Goal: Task Accomplishment & Management: Manage account settings

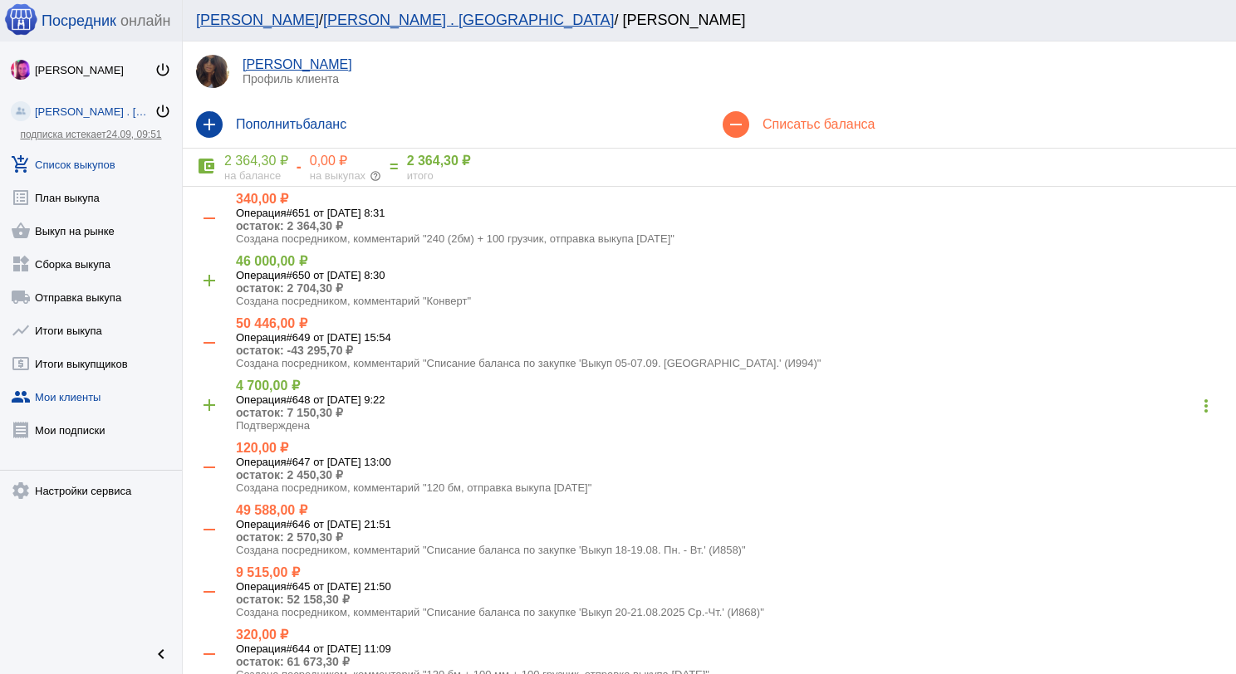
click at [61, 154] on link "add_shopping_cart Список выкупов" at bounding box center [91, 161] width 182 height 33
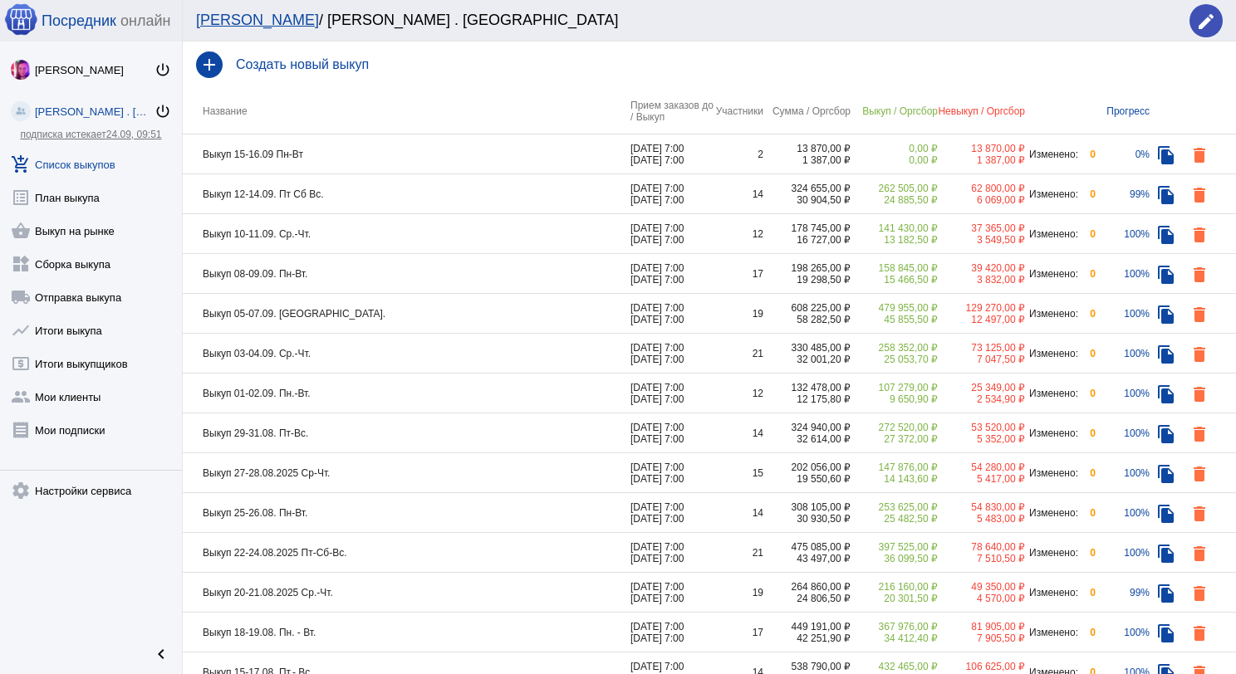
click at [397, 149] on td "Выкуп 15-16.09 Пн-Вт" at bounding box center [407, 155] width 448 height 40
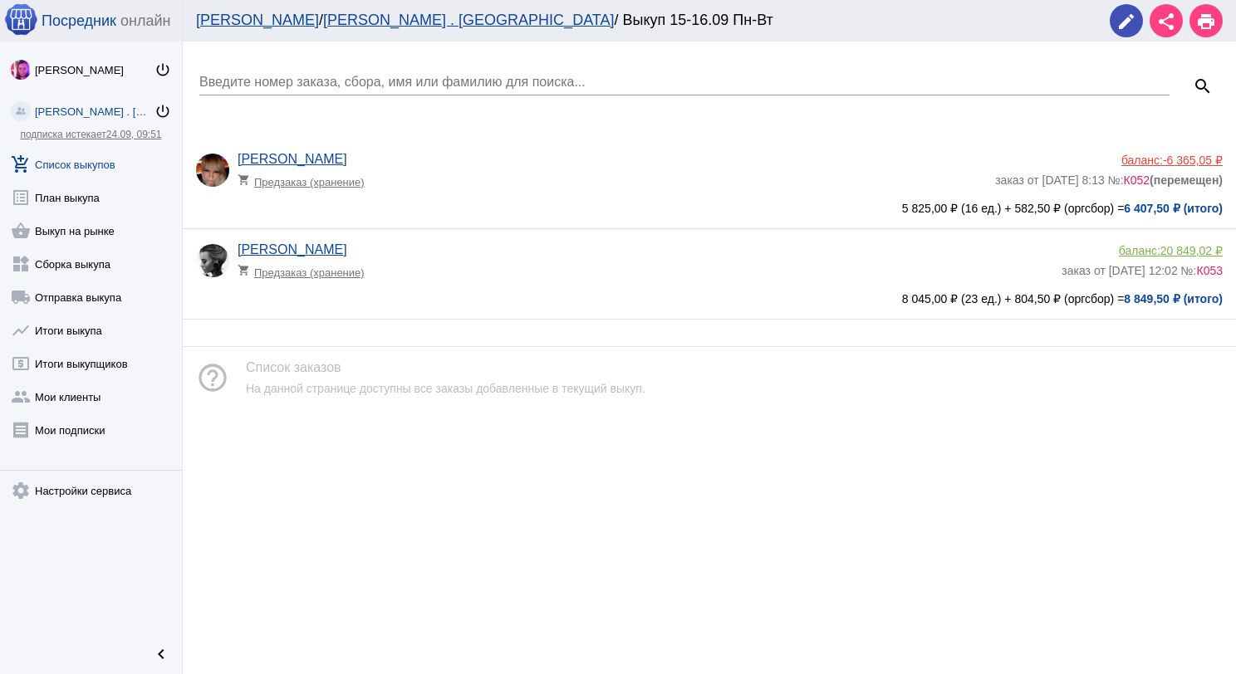
click at [103, 166] on link "add_shopping_cart Список выкупов" at bounding box center [91, 161] width 182 height 33
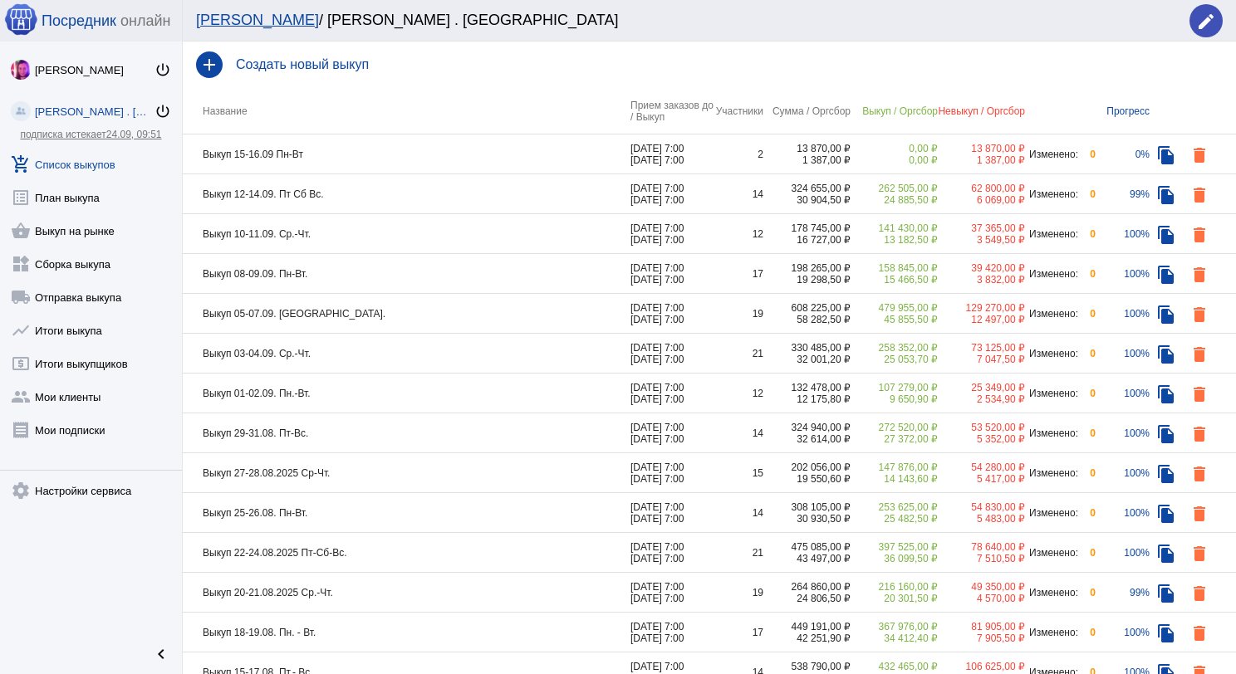
click at [379, 155] on td "Выкуп 15-16.09 Пн-Вт" at bounding box center [407, 155] width 448 height 40
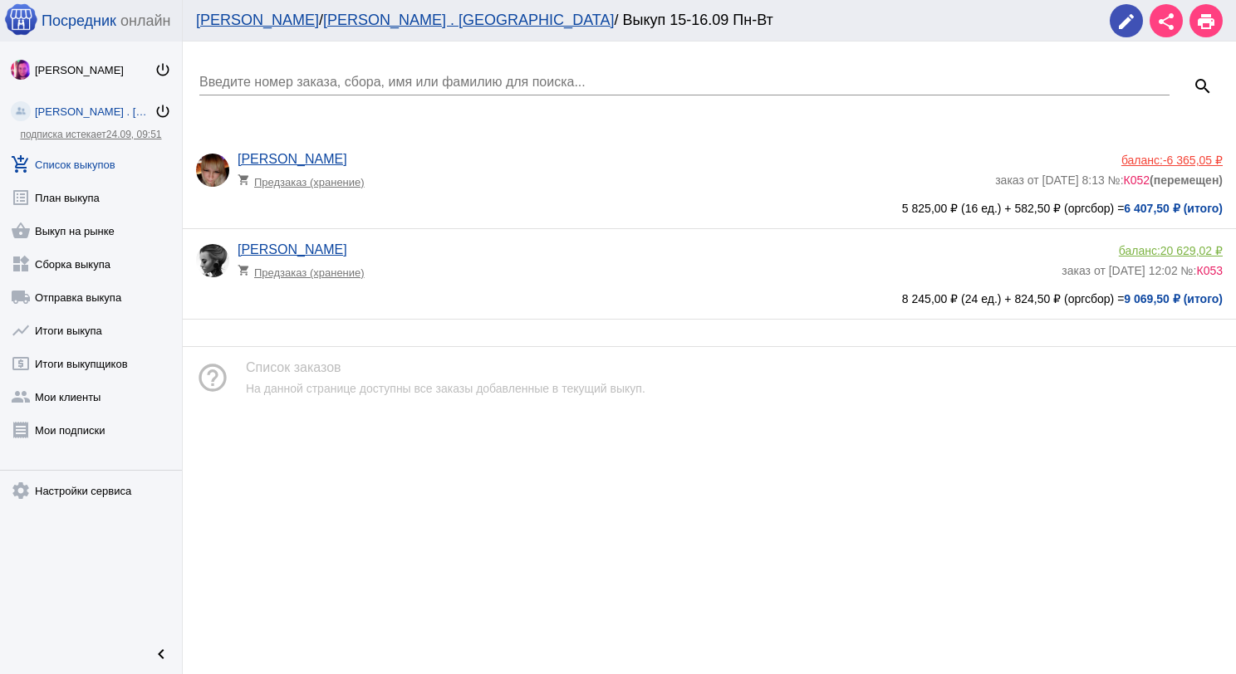
click at [112, 168] on link "add_shopping_cart Список выкупов" at bounding box center [91, 161] width 182 height 33
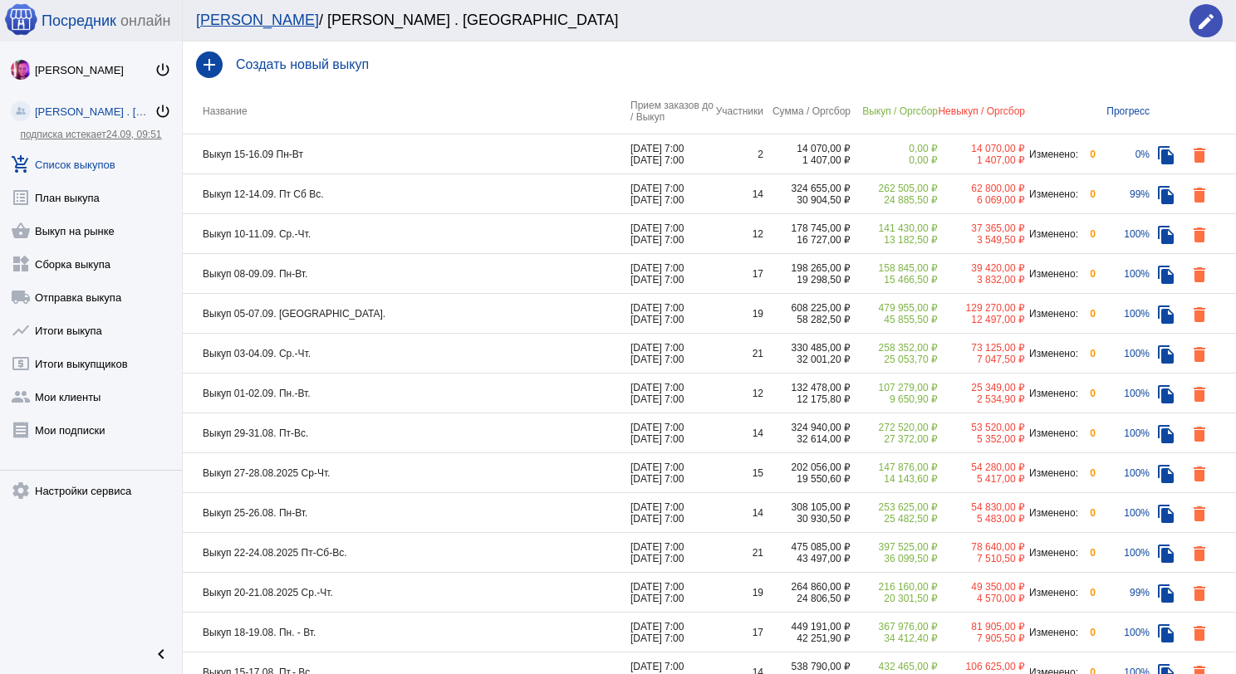
click at [403, 193] on td "Выкуп 12-14.09. Пт Сб Вс." at bounding box center [407, 194] width 448 height 40
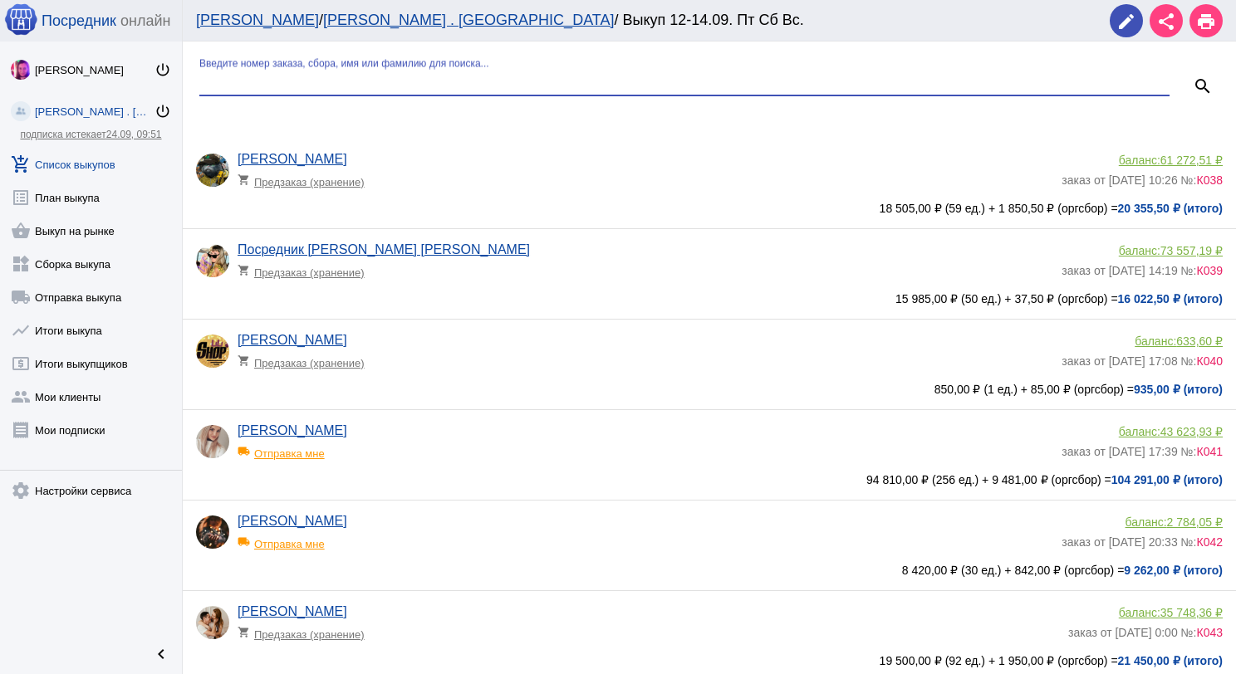
click at [360, 84] on input "Введите номер заказа, сбора, имя или фамилию для поиска..." at bounding box center [684, 82] width 970 height 15
type input "ми"
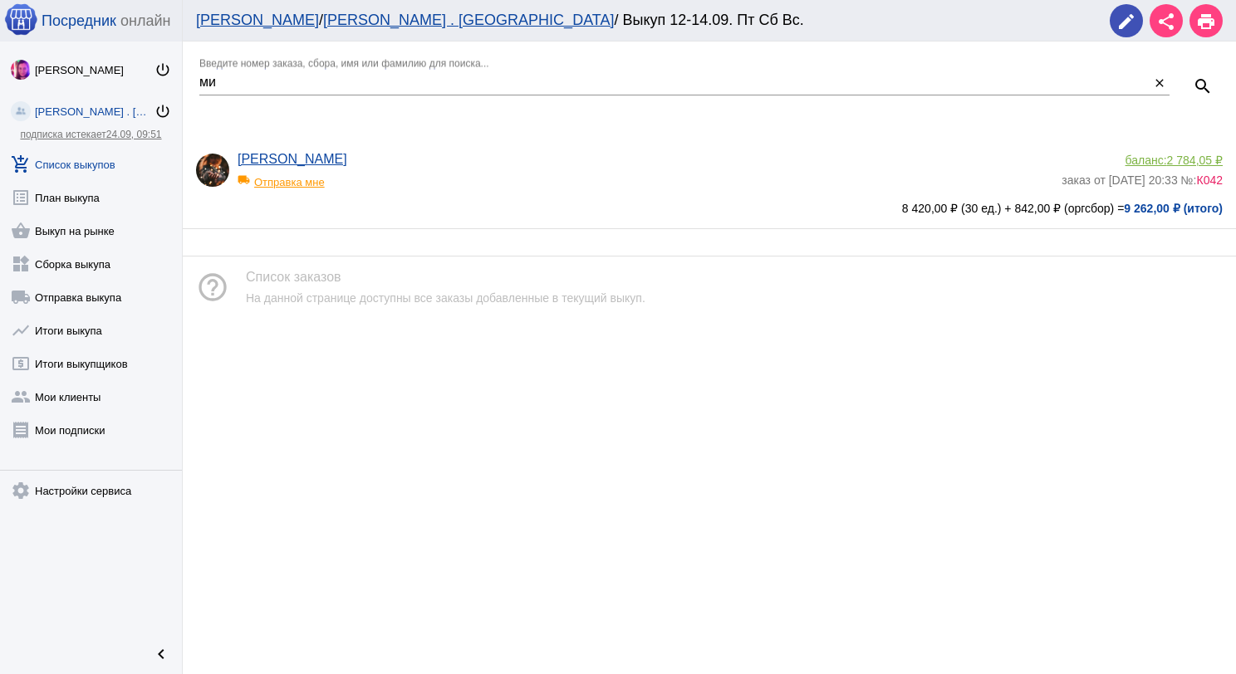
drag, startPoint x: 458, startPoint y: 124, endPoint x: 466, endPoint y: 153, distance: 30.2
click at [467, 153] on div "ми Введите номер заказа, сбора, имя или фамилию для поиска... close search [PER…" at bounding box center [709, 136] width 1053 height 188
click at [462, 155] on div "[PERSON_NAME] local_shipping Отправка мне" at bounding box center [650, 174] width 824 height 45
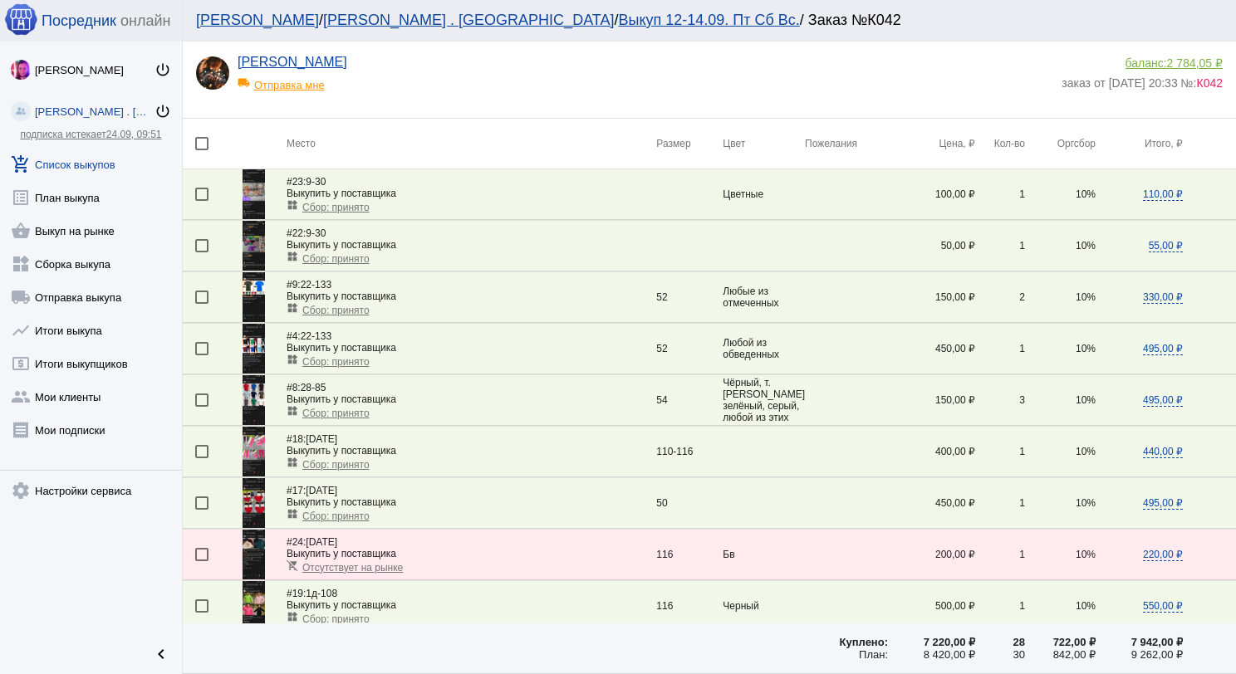
click at [91, 154] on link "add_shopping_cart Список выкупов" at bounding box center [91, 161] width 182 height 33
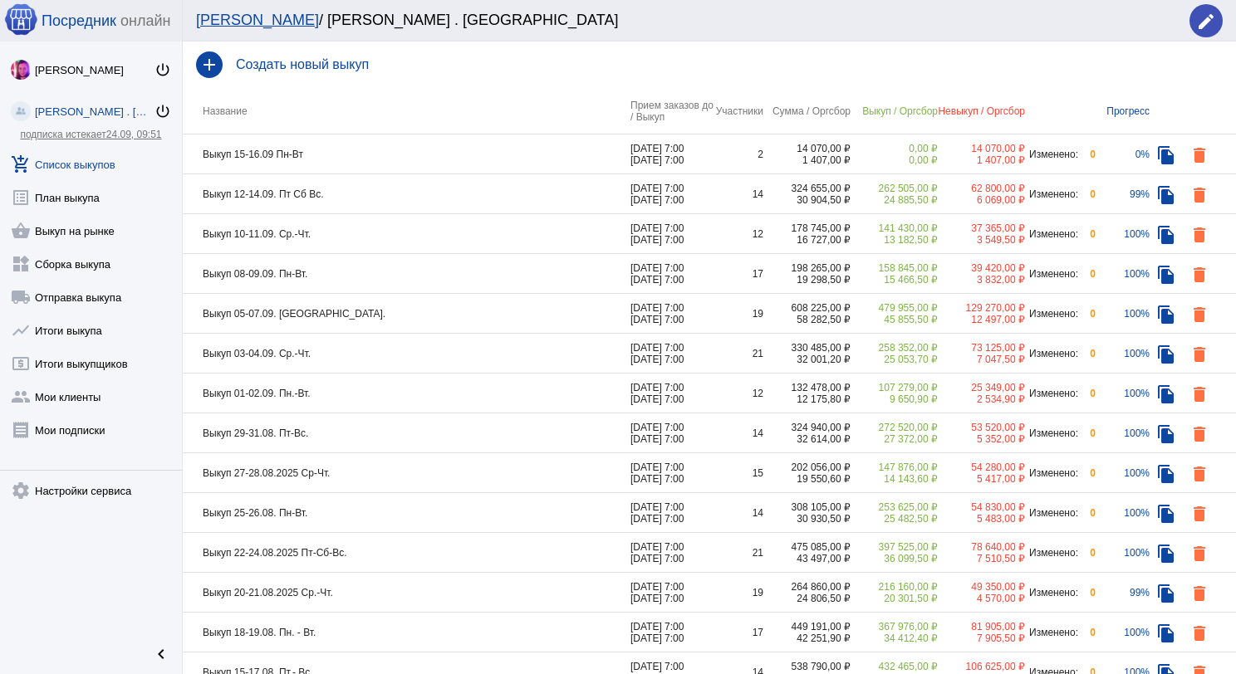
click at [333, 184] on td "Выкуп 12-14.09. Пт Сб Вс." at bounding box center [407, 194] width 448 height 40
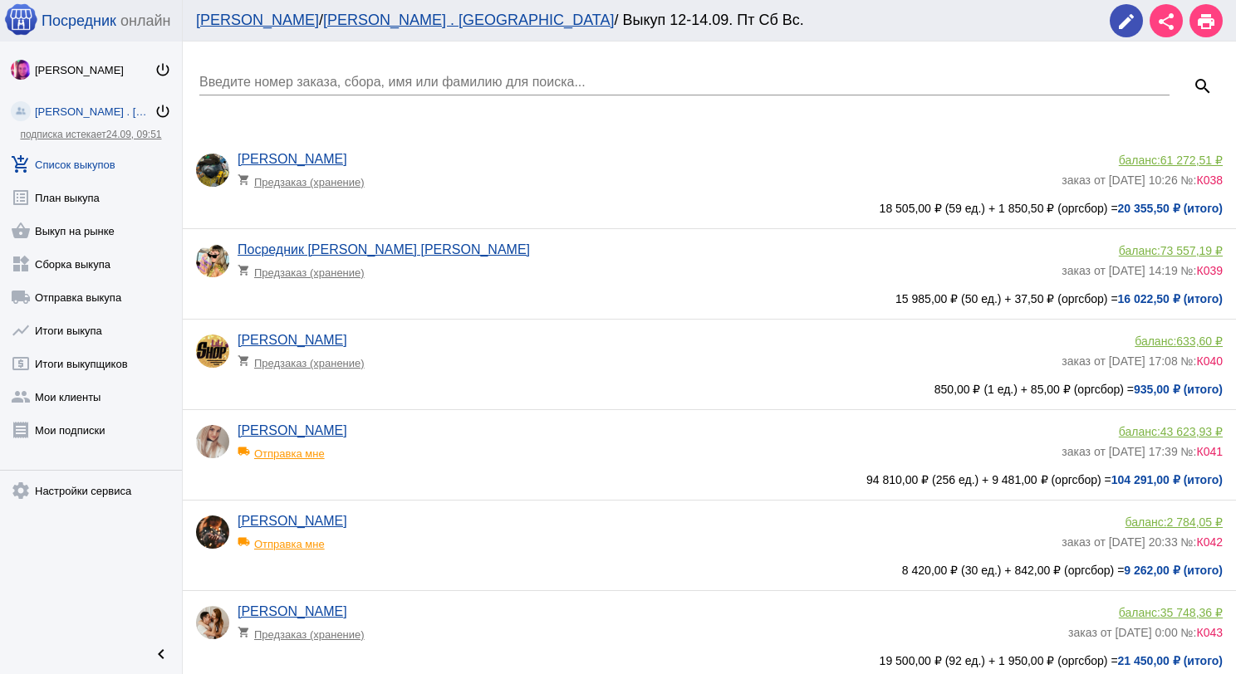
click at [326, 78] on input "Введите номер заказа, сбора, имя или фамилию для поиска..." at bounding box center [684, 82] width 970 height 15
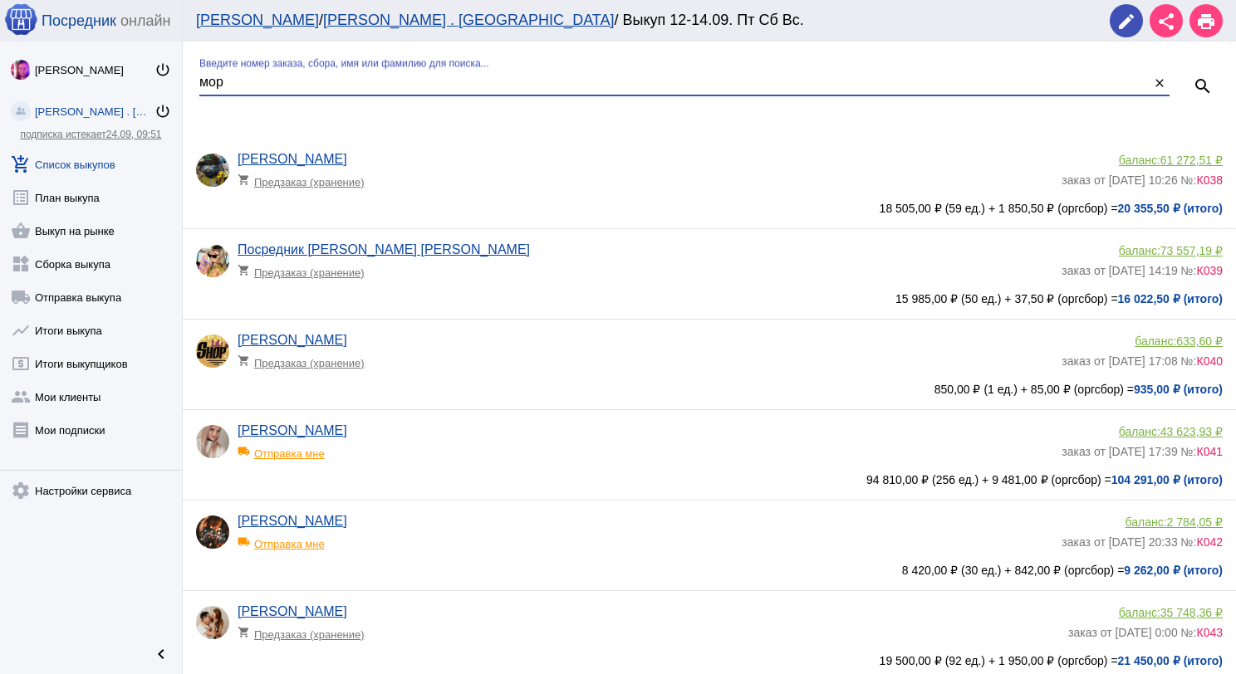
type input "мор"
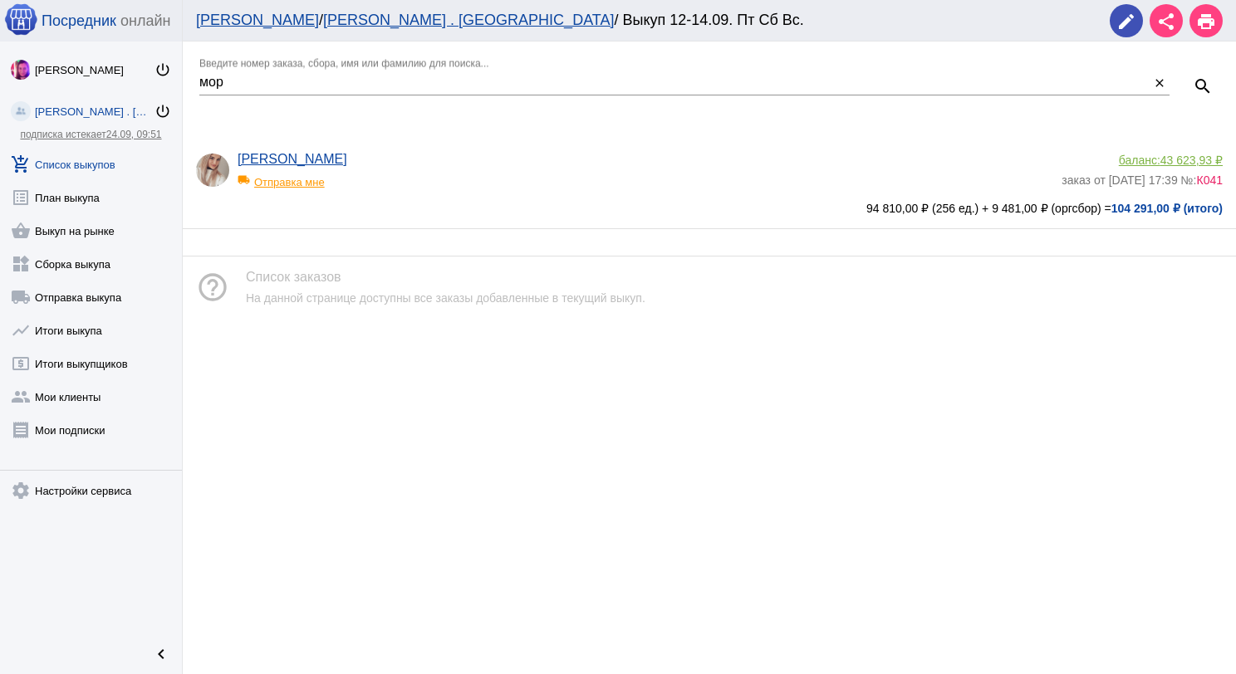
click at [573, 171] on app-delivery-type "local_shipping Отправка мне" at bounding box center [646, 178] width 816 height 22
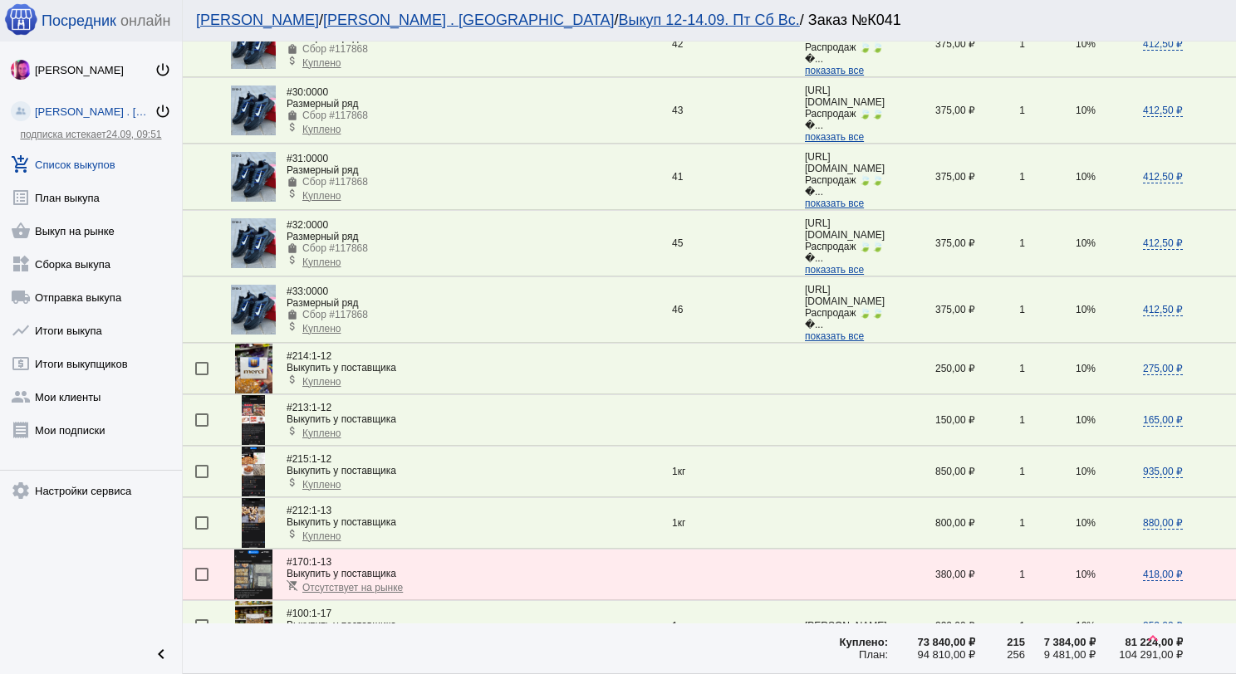
scroll to position [249, 0]
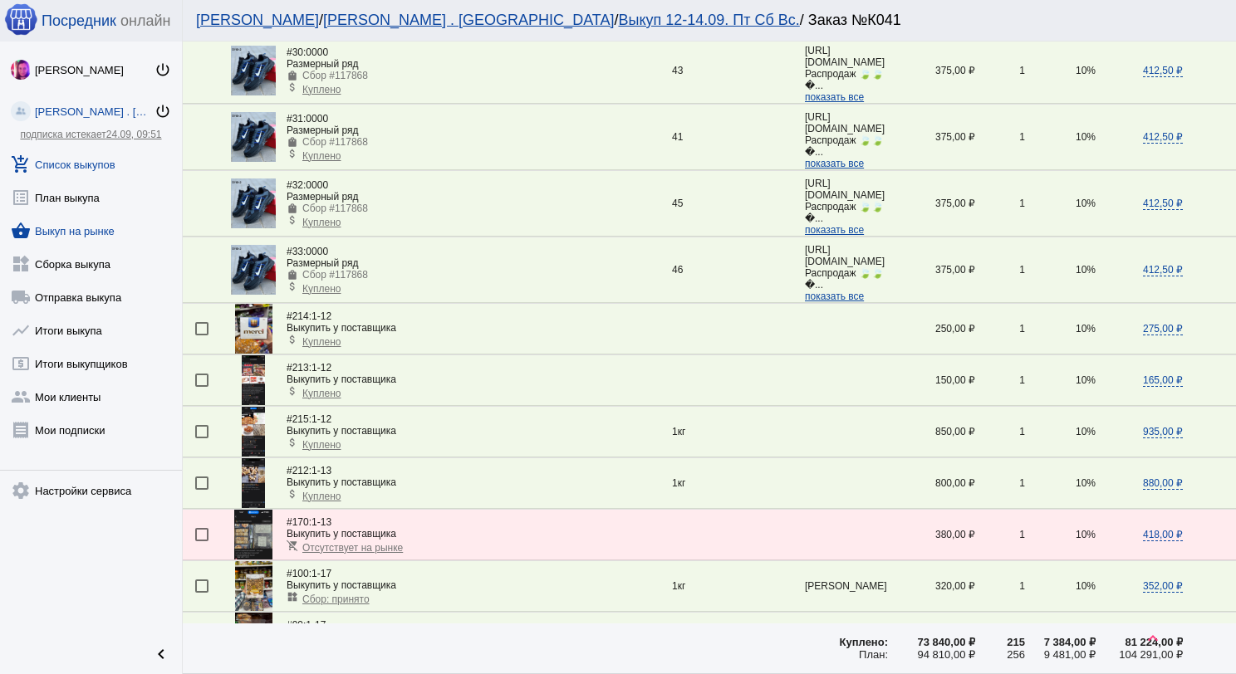
click at [72, 236] on link "shopping_basket Выкуп на рынке" at bounding box center [91, 227] width 182 height 33
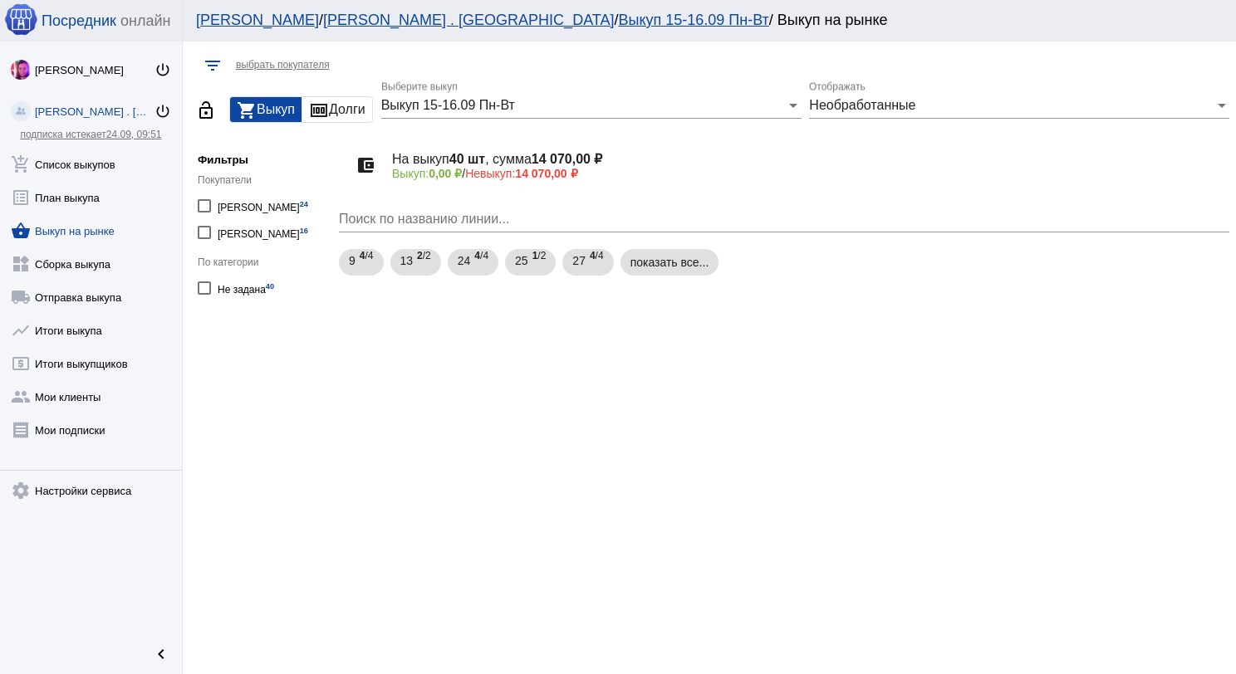
click at [989, 100] on div "Необработанные" at bounding box center [1011, 105] width 405 height 15
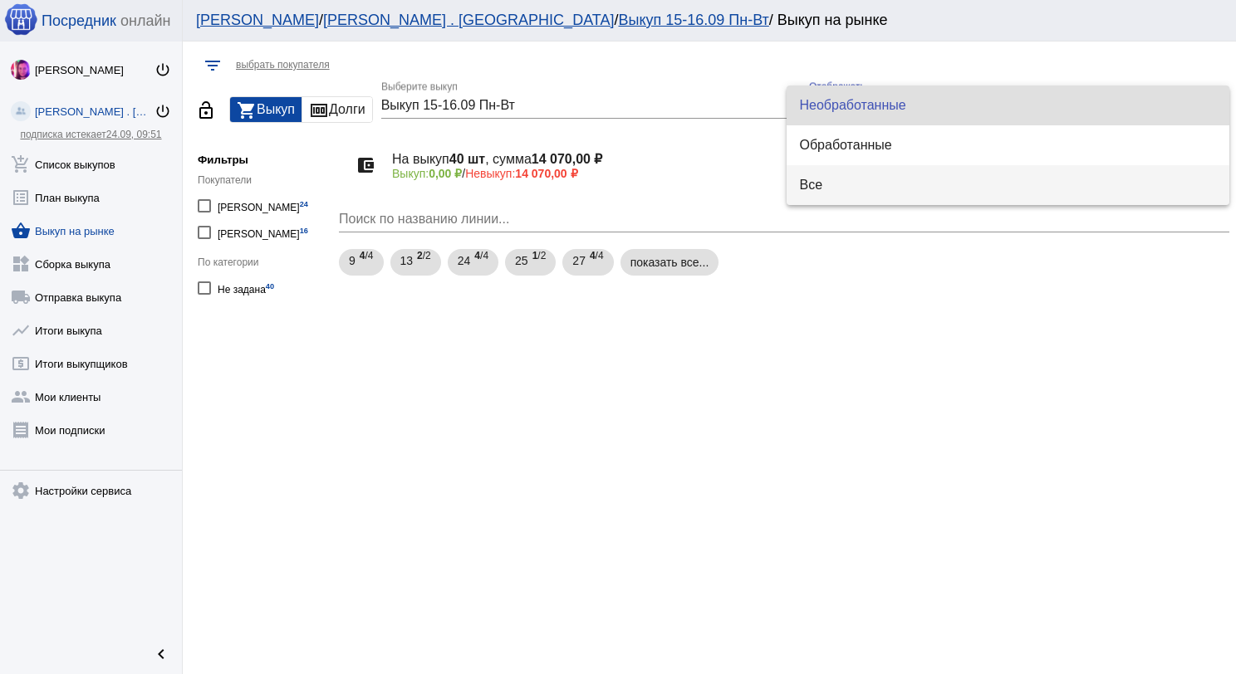
click at [914, 189] on span "Все" at bounding box center [1008, 185] width 417 height 40
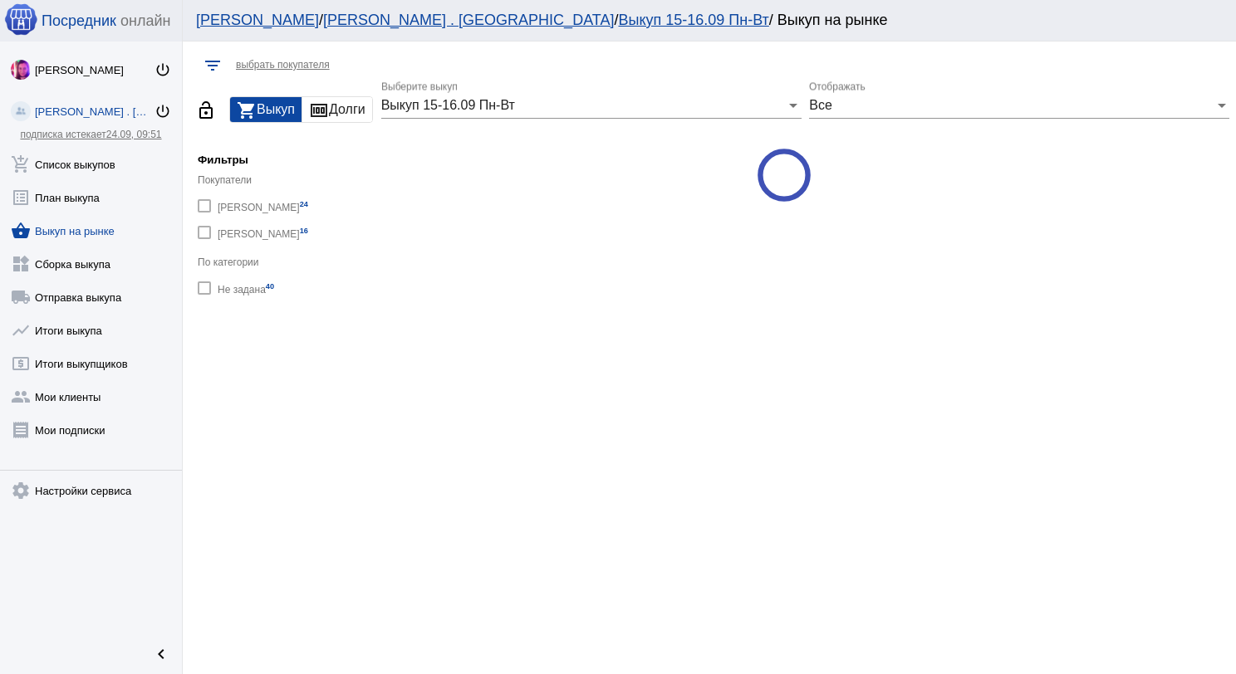
click at [616, 114] on div "Выкуп 15-16.09 Пн-Вт Выберите выкуп" at bounding box center [591, 99] width 420 height 37
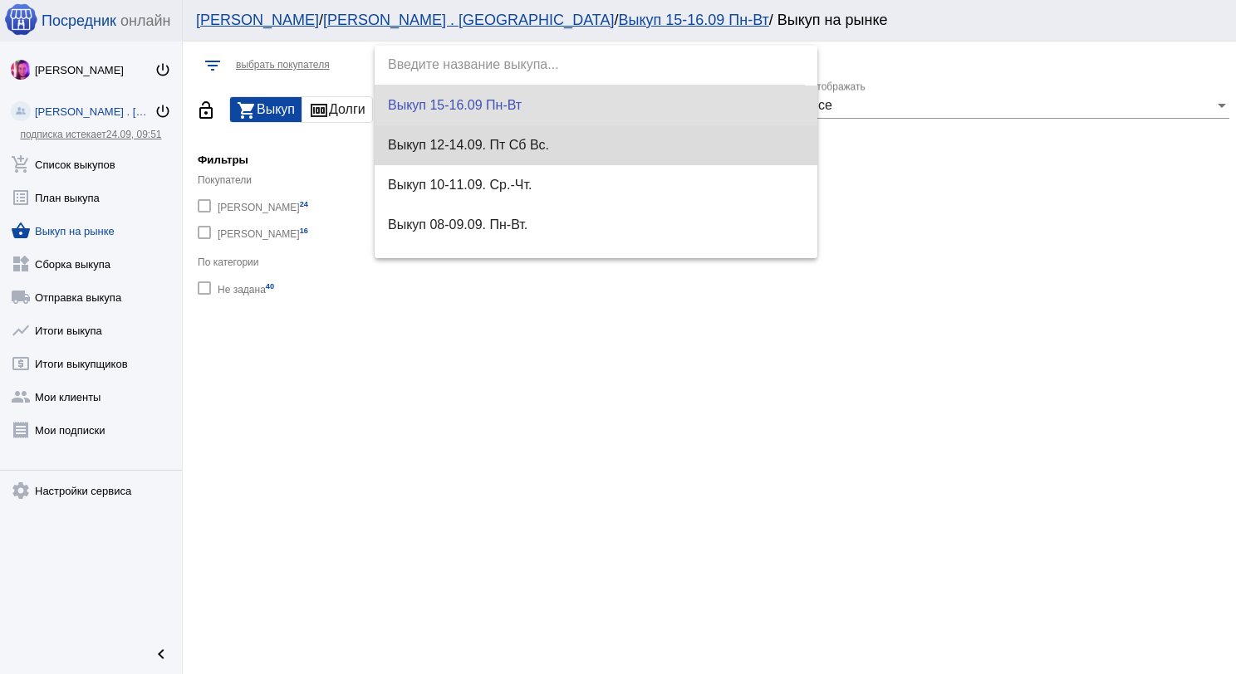
click at [608, 145] on span "Выкуп 12-14.09. Пт Сб Вс." at bounding box center [596, 145] width 417 height 40
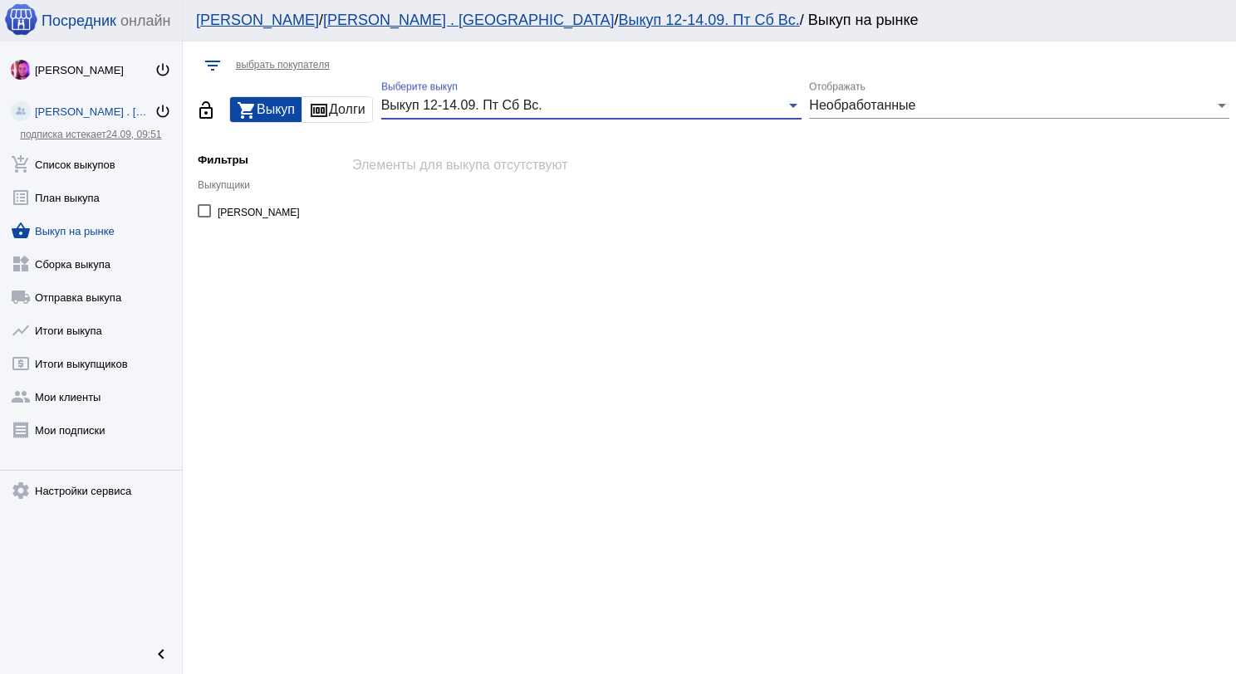
click at [882, 110] on span "Необработанные" at bounding box center [862, 105] width 106 height 14
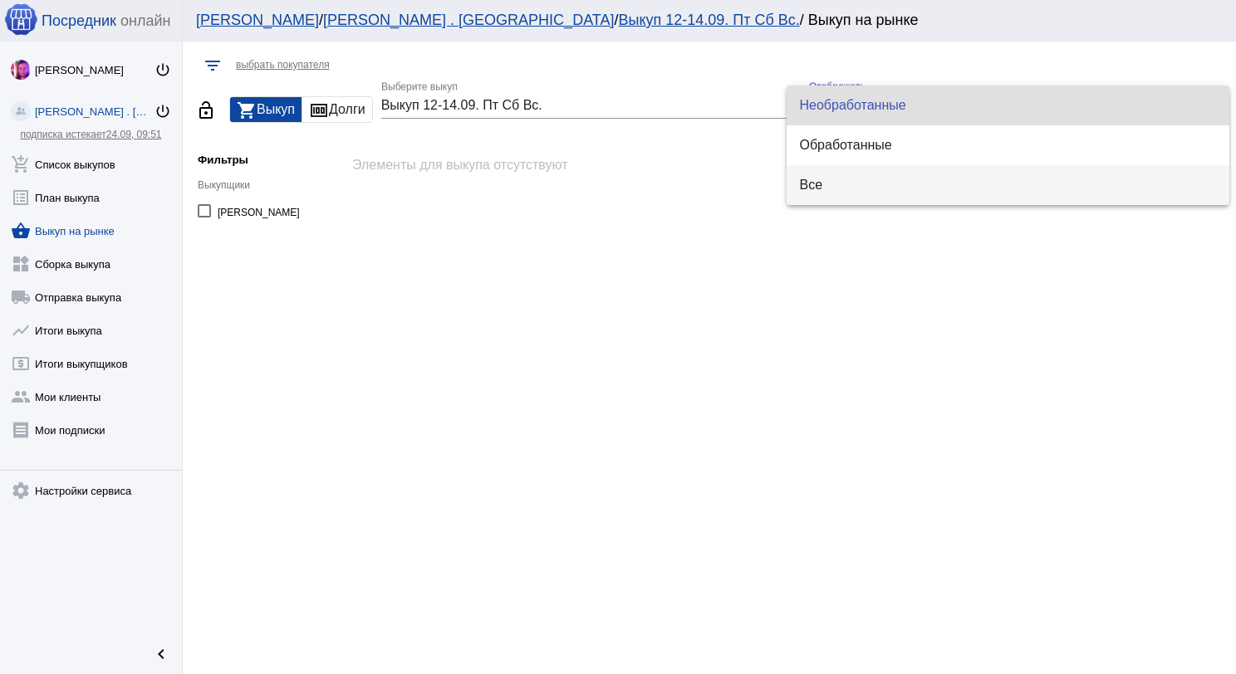
click at [834, 193] on span "Все" at bounding box center [1008, 185] width 417 height 40
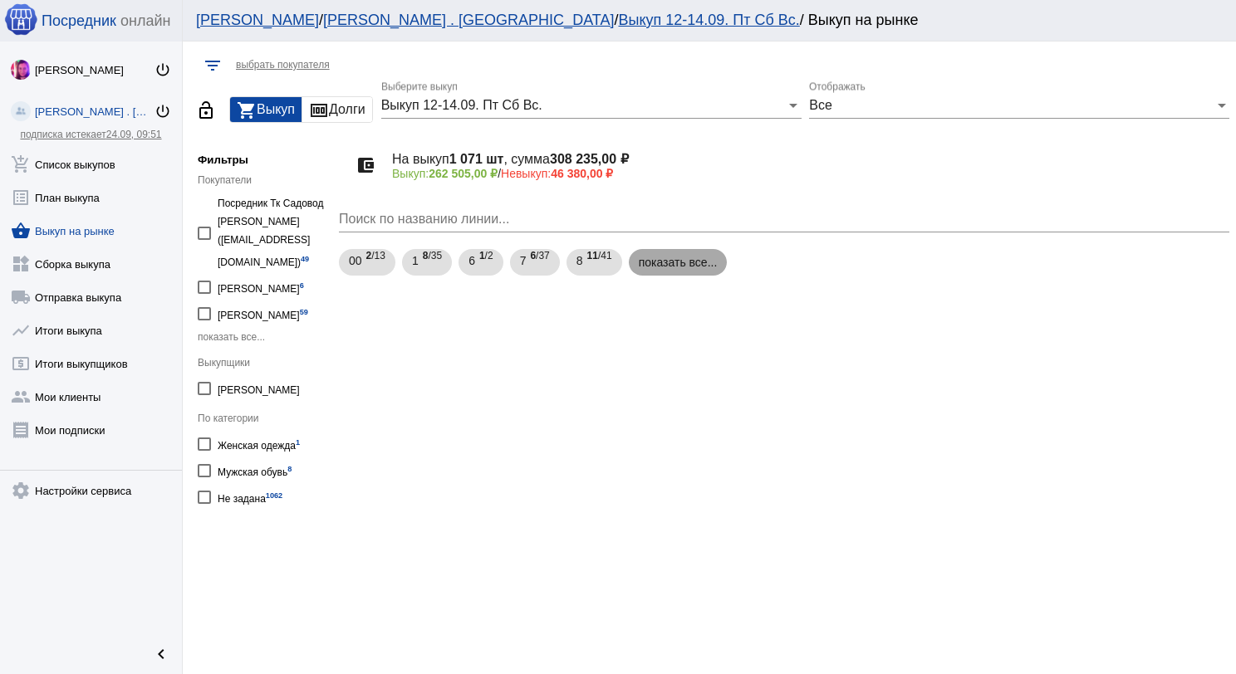
click at [684, 257] on mat-chip "показать все..." at bounding box center [678, 262] width 99 height 27
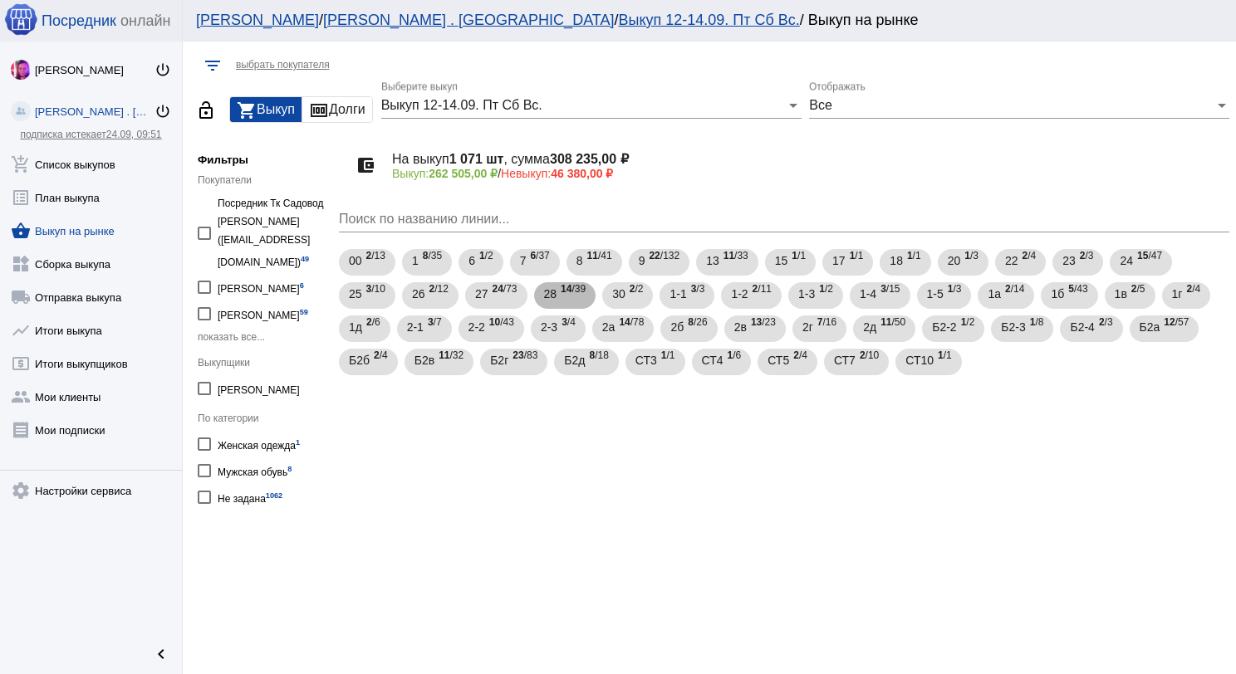
click at [568, 298] on span "14 /39" at bounding box center [573, 296] width 25 height 34
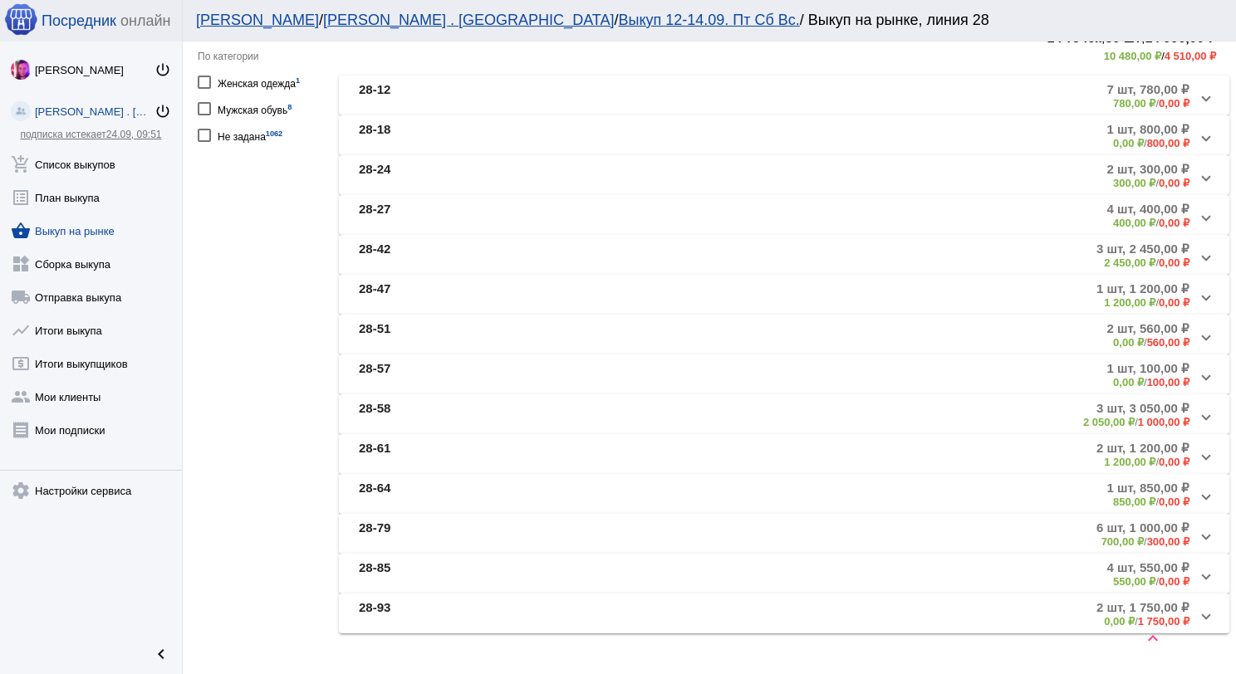
scroll to position [394, 0]
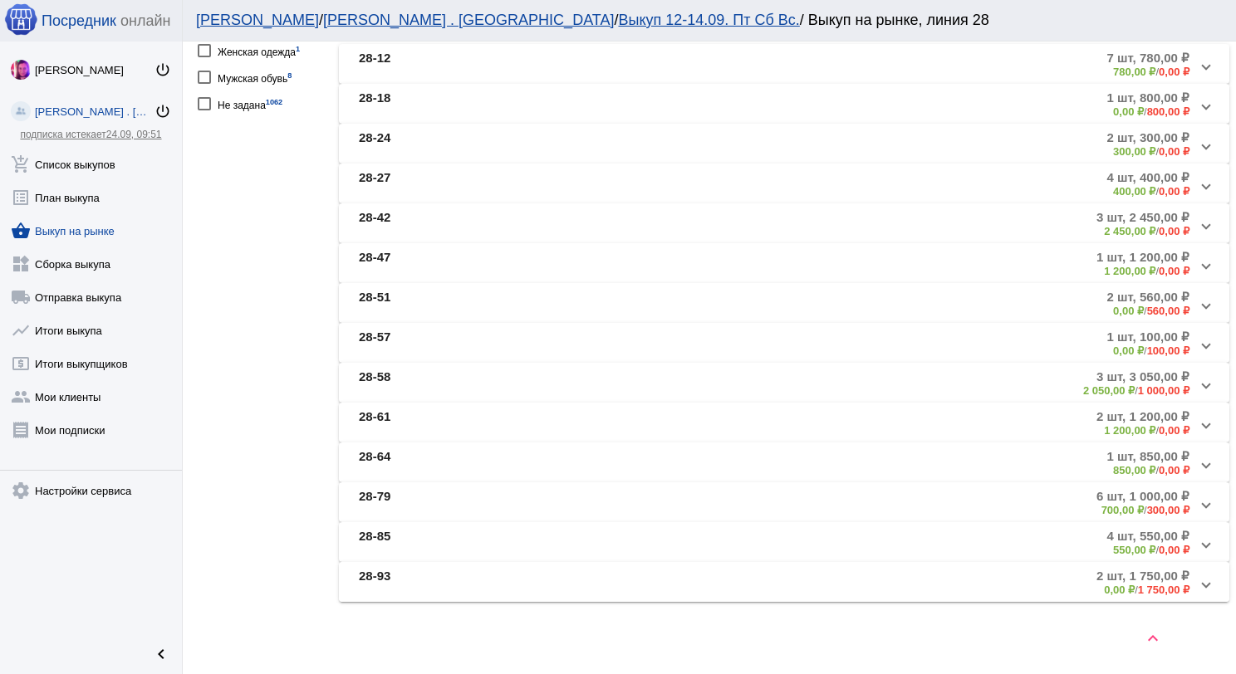
drag, startPoint x: 580, startPoint y: 567, endPoint x: 619, endPoint y: 568, distance: 39.0
click at [580, 568] on mat-expansion-panel-header "28-93 2 шт, 1 750,00 ₽ 0,00 ₽ / 1 750,00 ₽" at bounding box center [784, 582] width 890 height 40
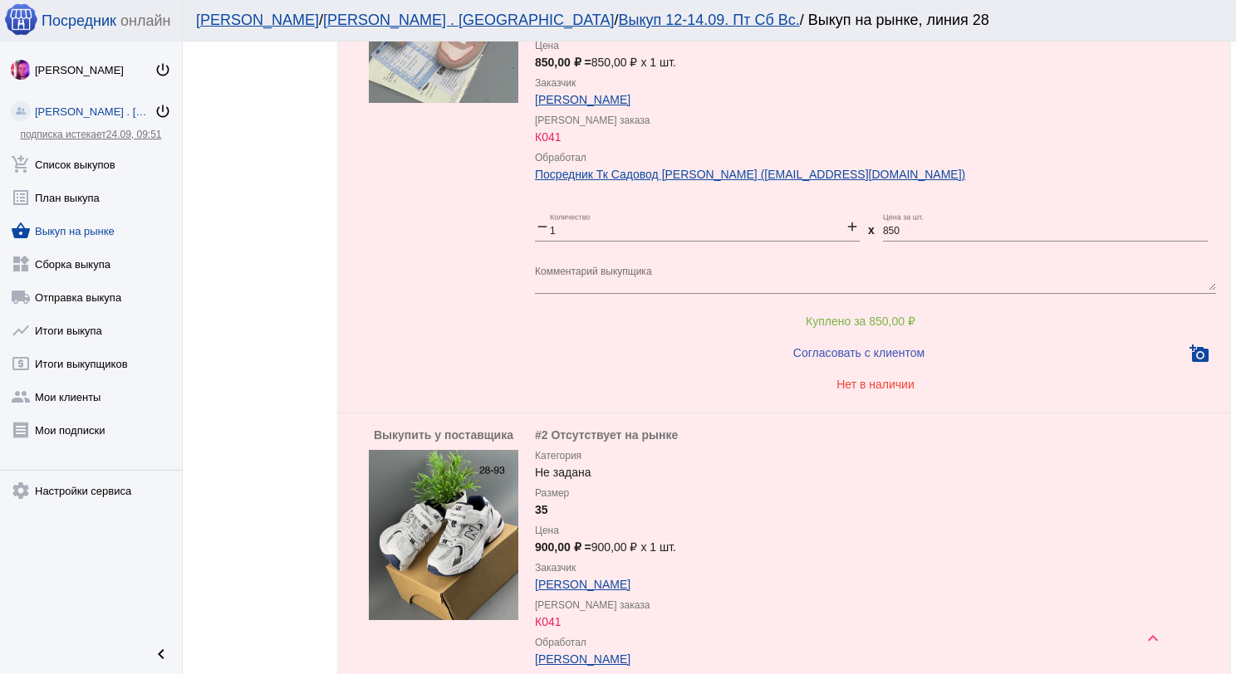
scroll to position [1189, 0]
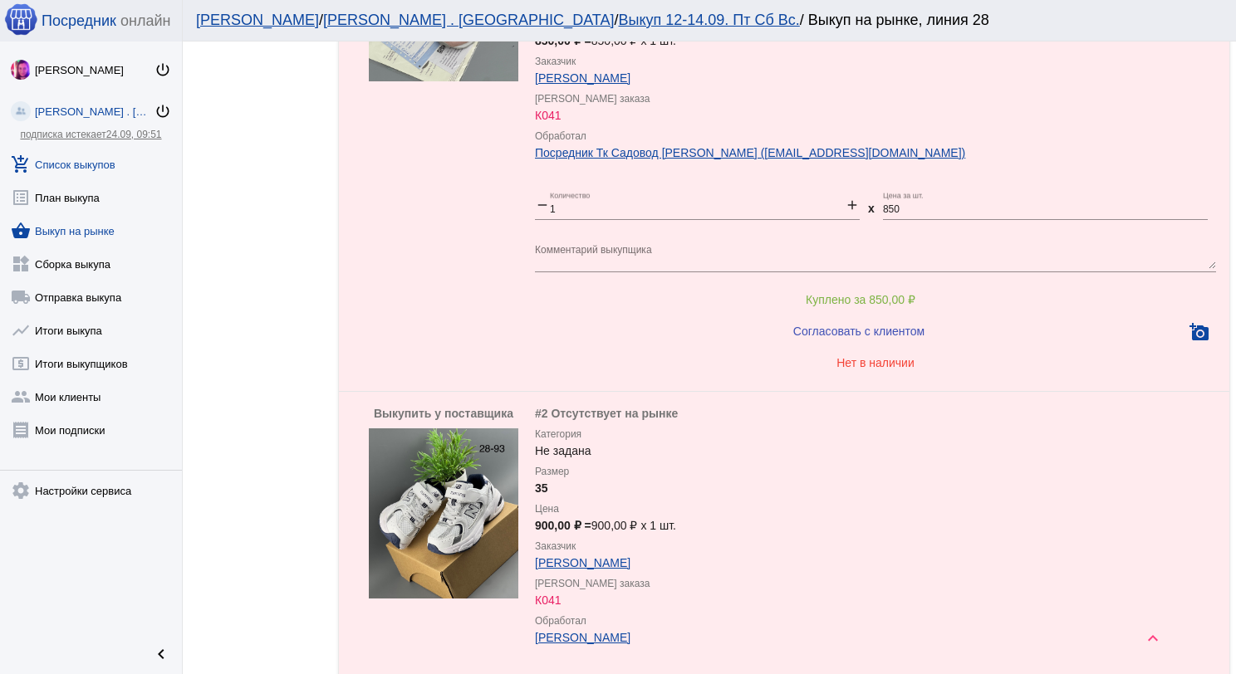
click at [42, 154] on link "add_shopping_cart Список выкупов" at bounding box center [91, 161] width 182 height 33
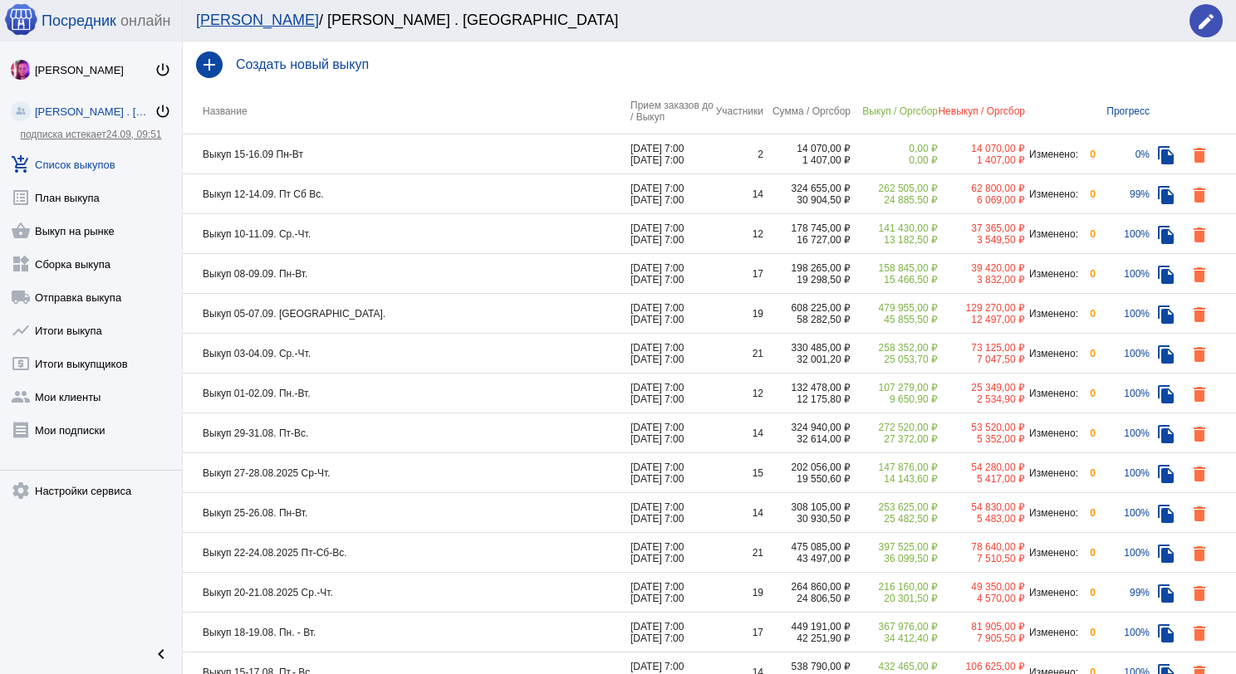
click at [462, 198] on td "Выкуп 12-14.09. Пт Сб Вс." at bounding box center [407, 194] width 448 height 40
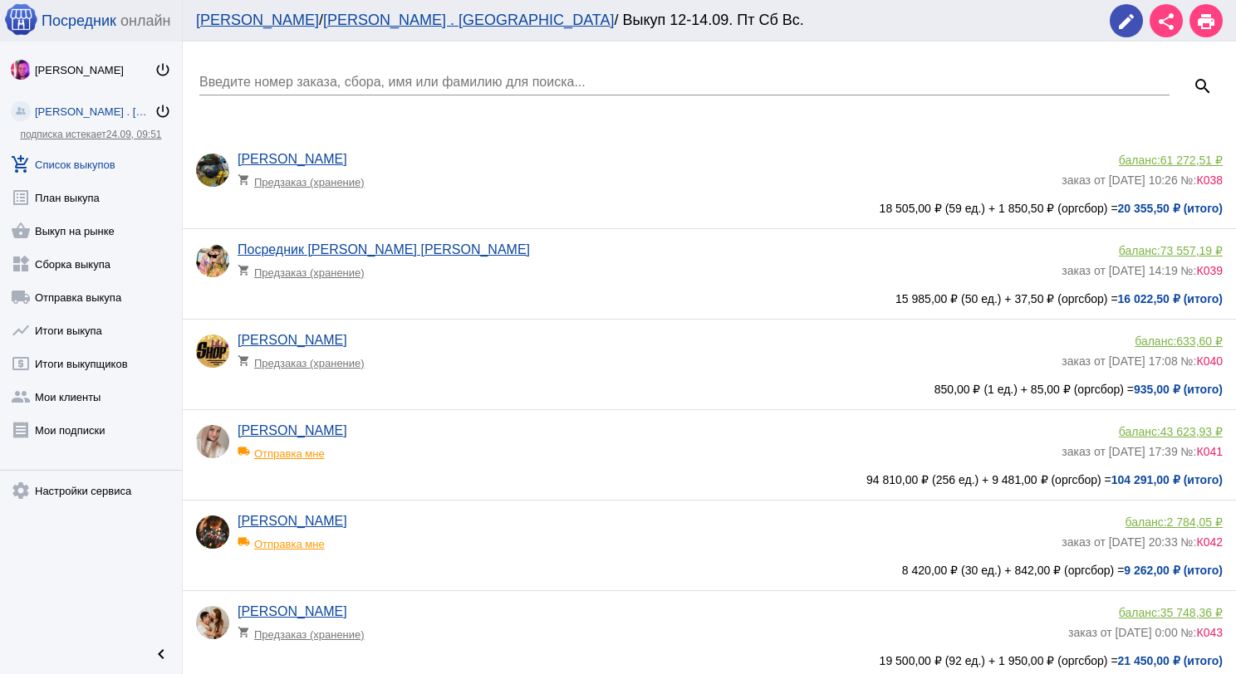
click at [373, 81] on input "Введите номер заказа, сбора, имя или фамилию для поиска..." at bounding box center [684, 82] width 970 height 15
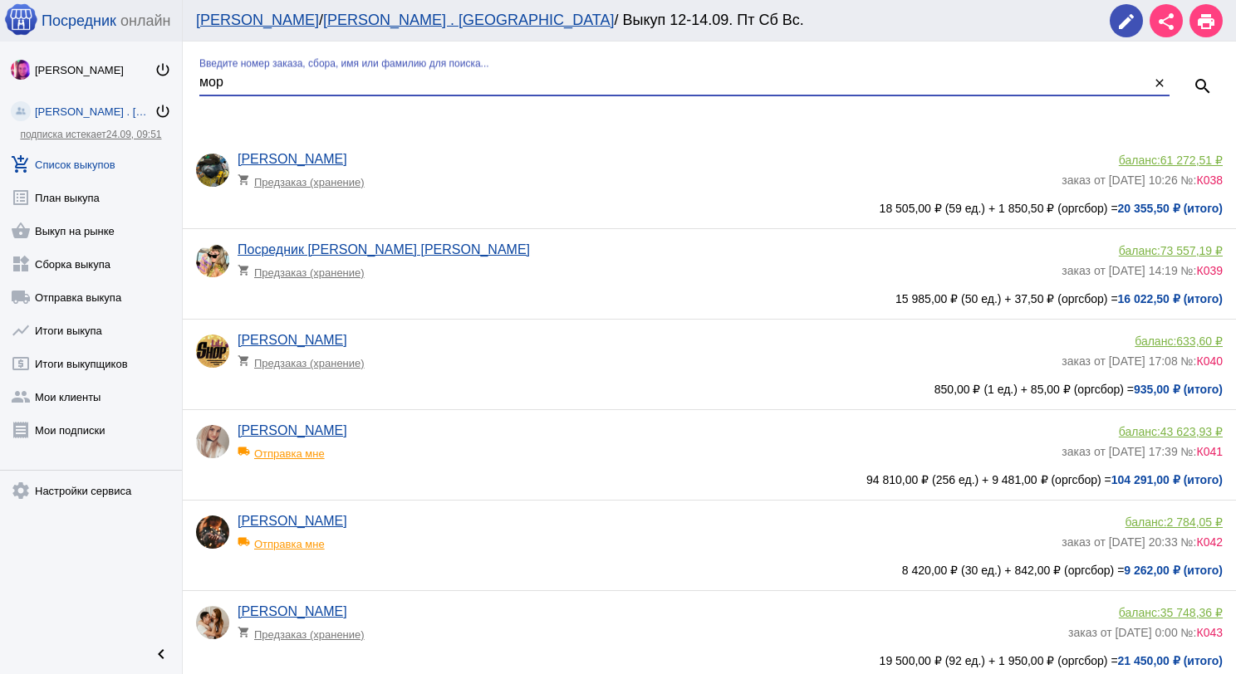
type input "мор"
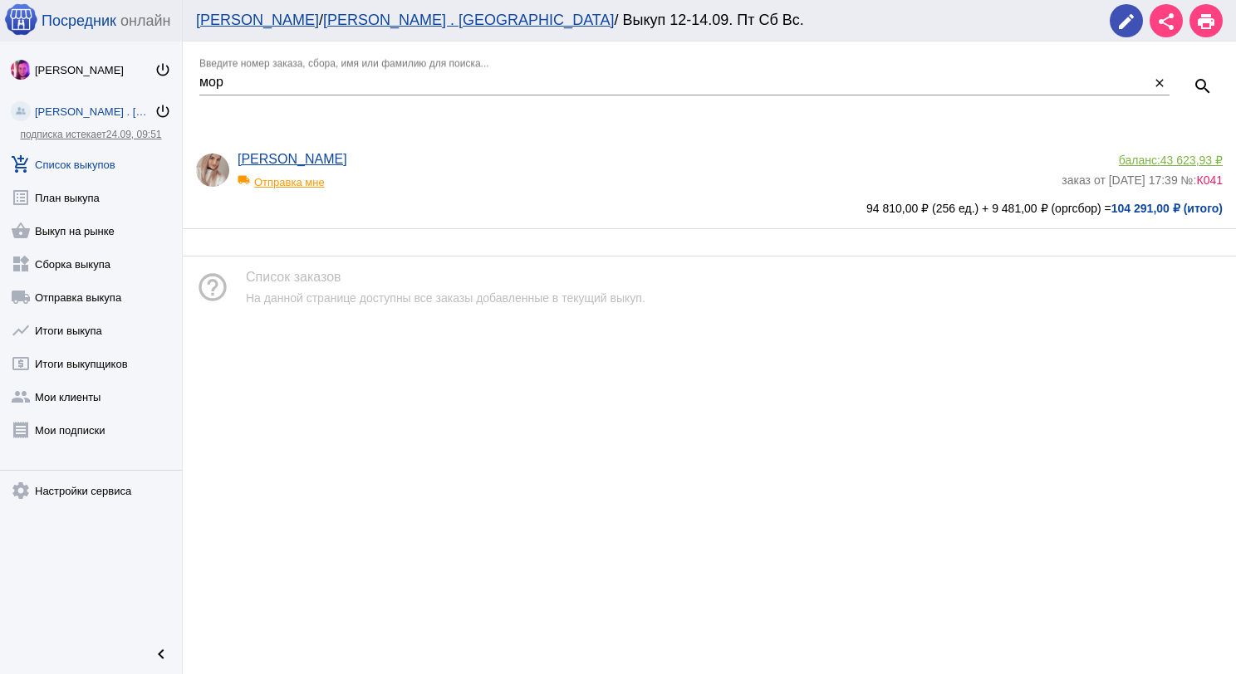
click at [502, 195] on div "[PERSON_NAME] local_shipping Отправка мне" at bounding box center [650, 174] width 824 height 45
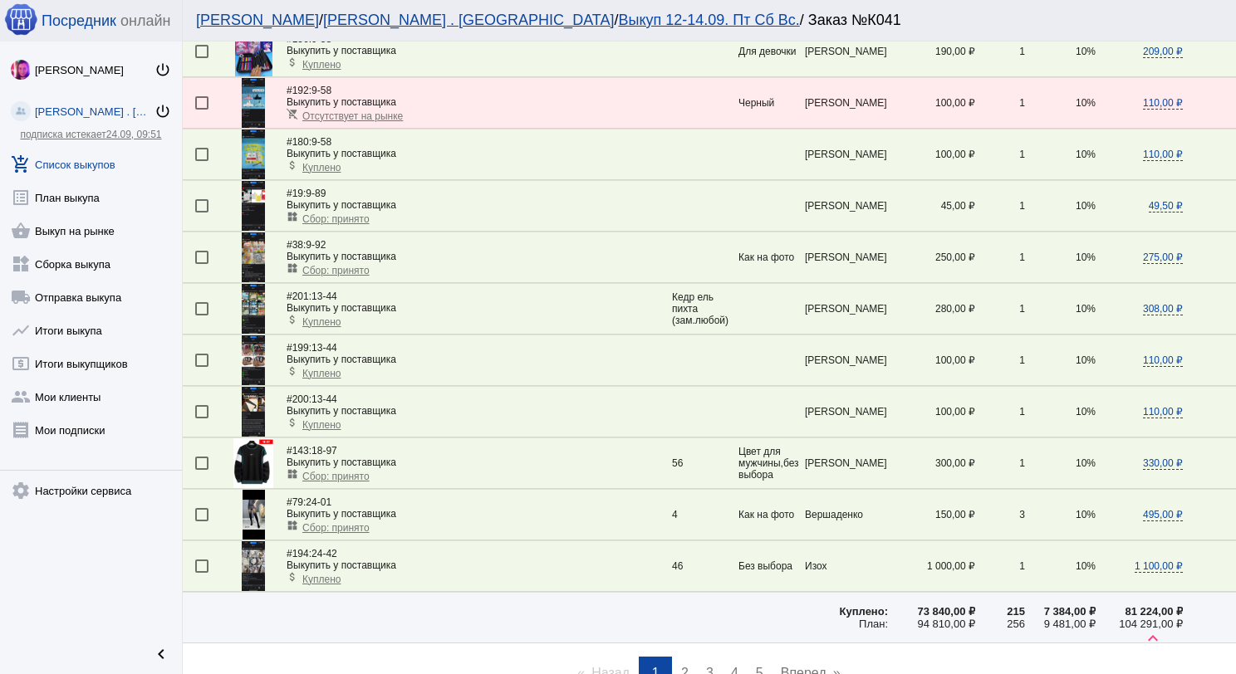
scroll to position [2229, 0]
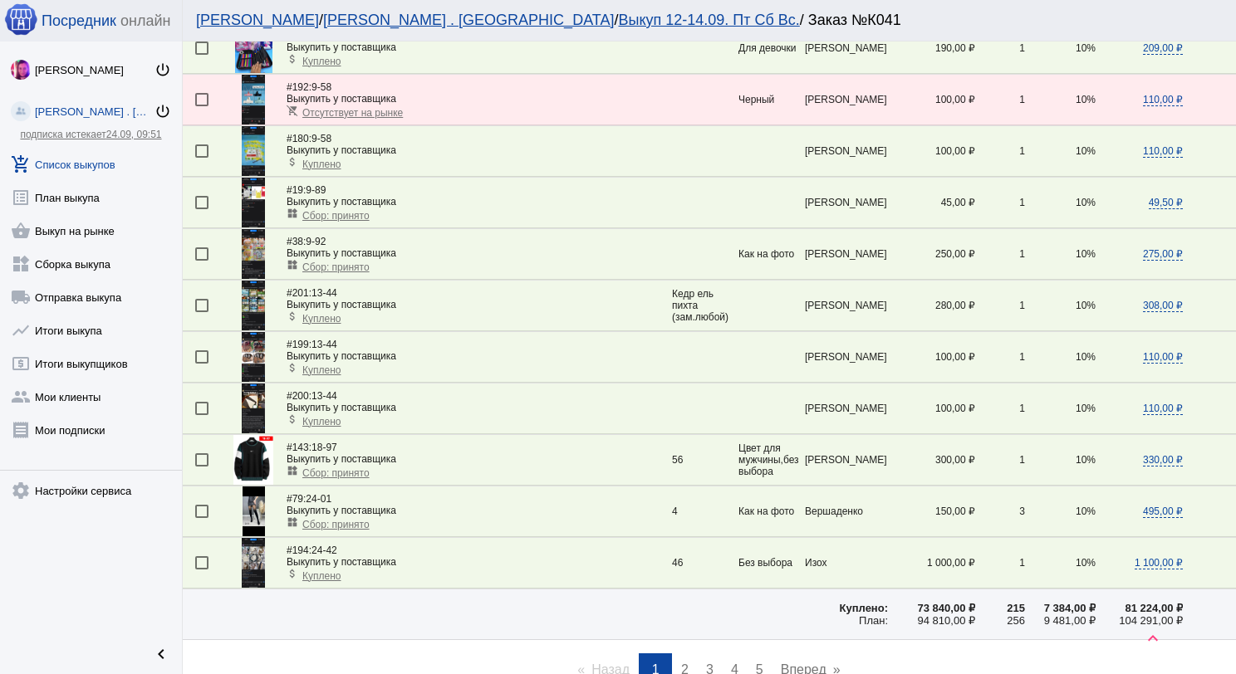
click at [681, 663] on span "2" at bounding box center [684, 670] width 7 height 14
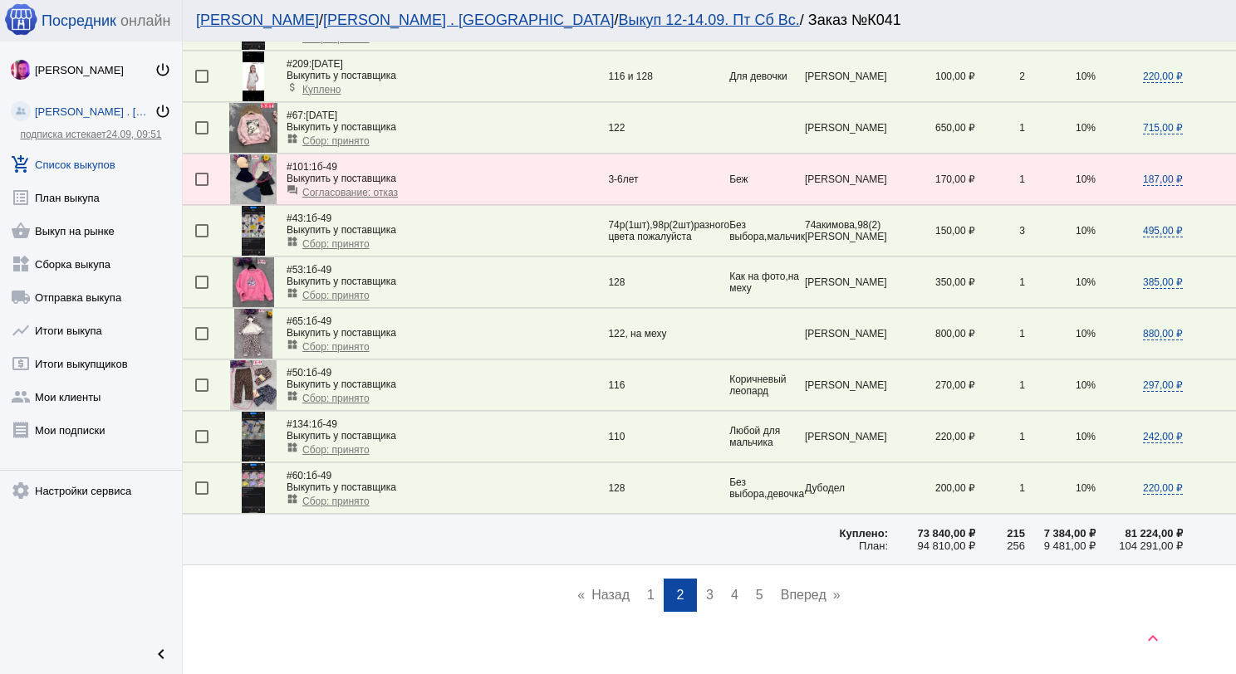
click at [707, 588] on span "3" at bounding box center [709, 595] width 7 height 14
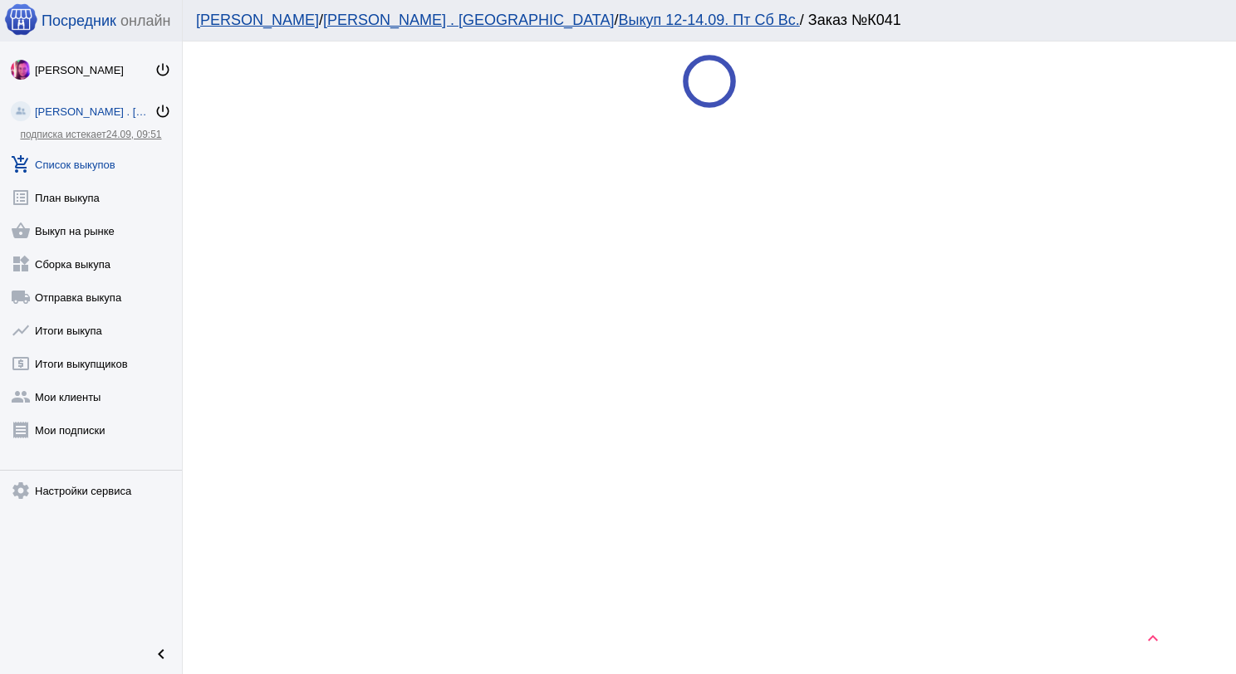
scroll to position [0, 0]
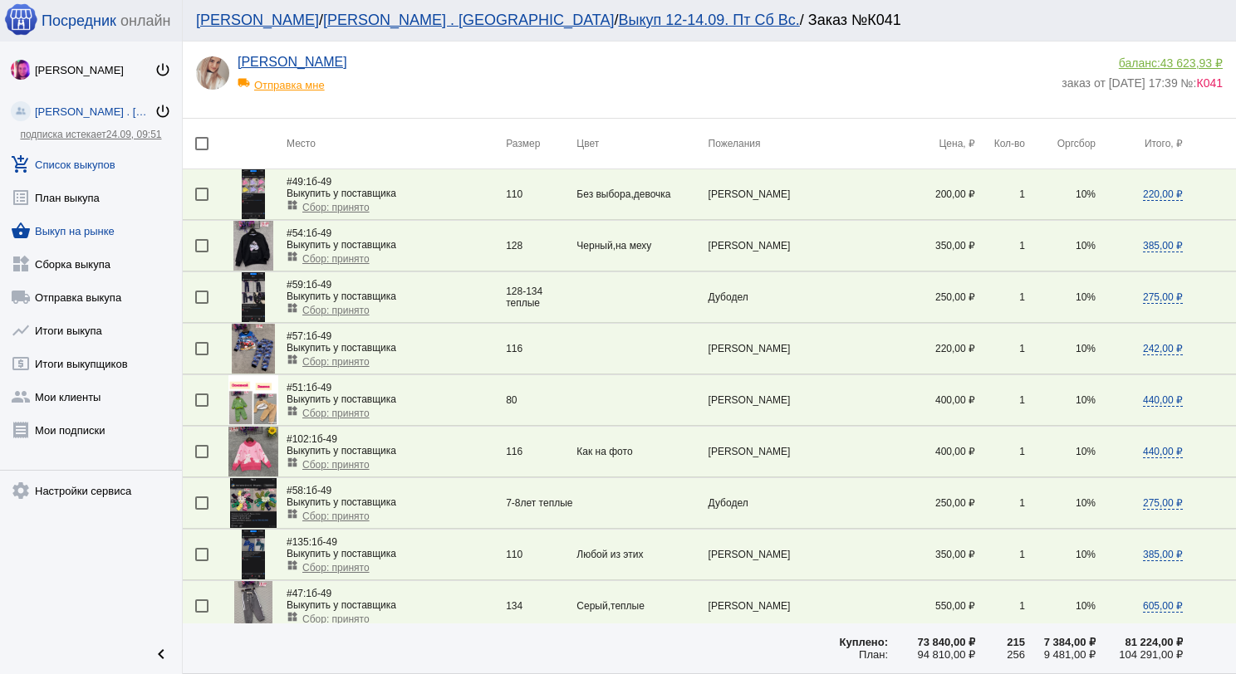
click at [113, 228] on link "shopping_basket Выкуп на рынке" at bounding box center [91, 227] width 182 height 33
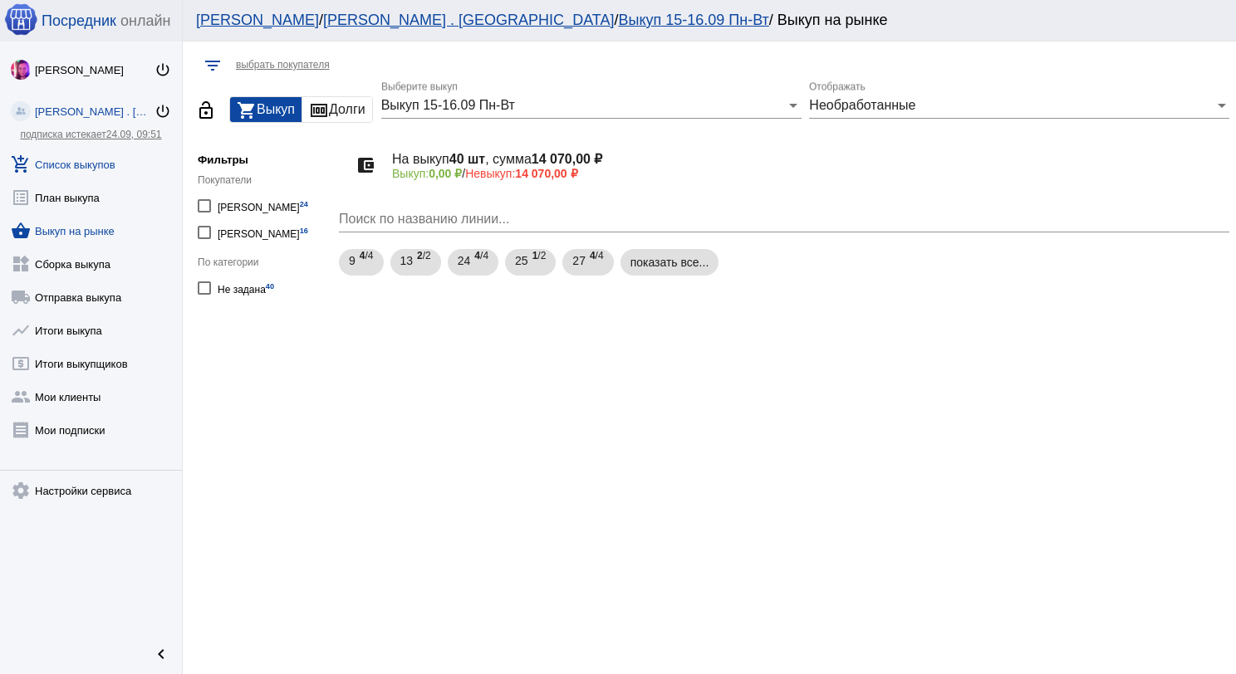
click at [113, 156] on link "add_shopping_cart Список выкупов" at bounding box center [91, 161] width 182 height 33
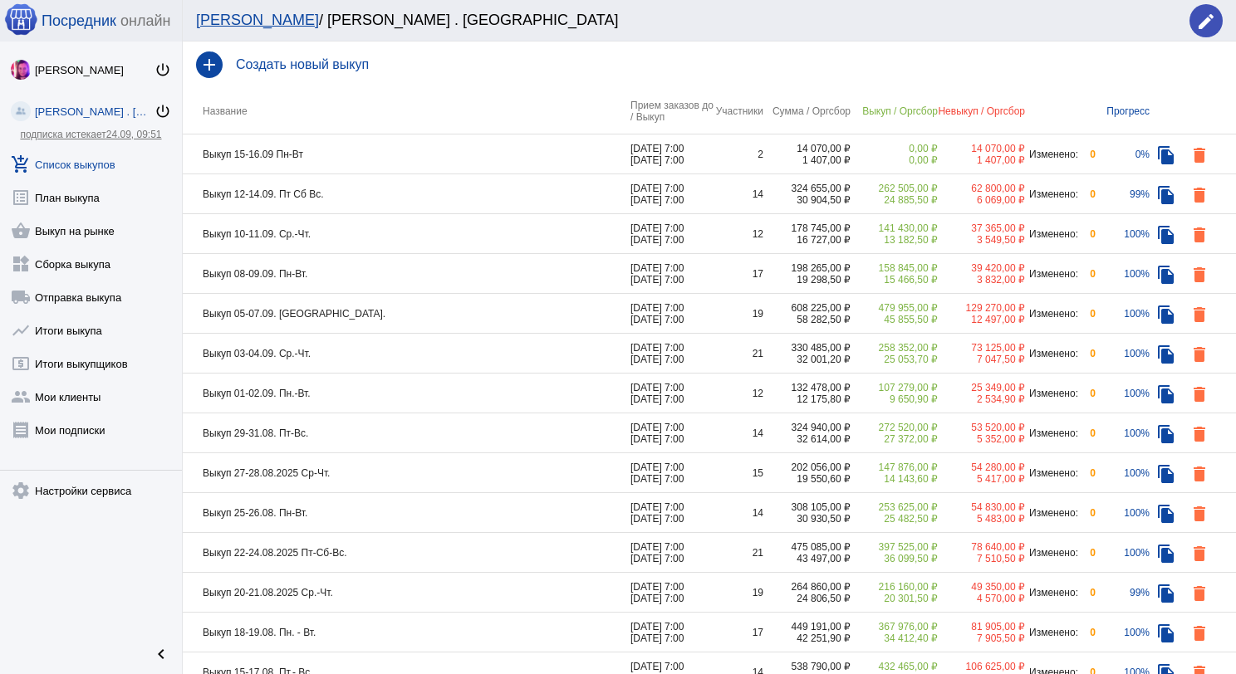
click at [453, 159] on td "Выкуп 15-16.09 Пн-Вт" at bounding box center [407, 155] width 448 height 40
